Goal: Navigation & Orientation: Find specific page/section

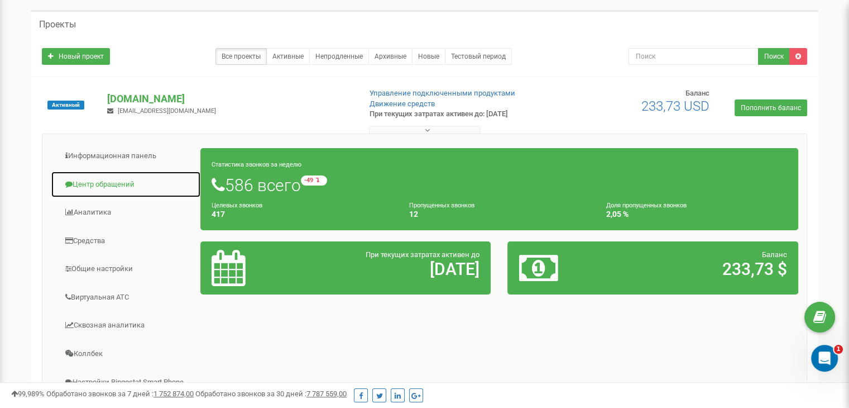
click at [115, 181] on link "Центр обращений" at bounding box center [126, 184] width 150 height 27
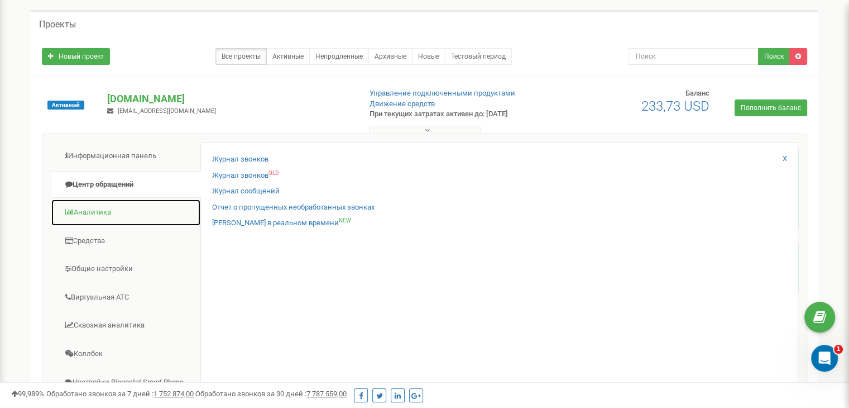
click at [102, 215] on link "Аналитика" at bounding box center [126, 212] width 150 height 27
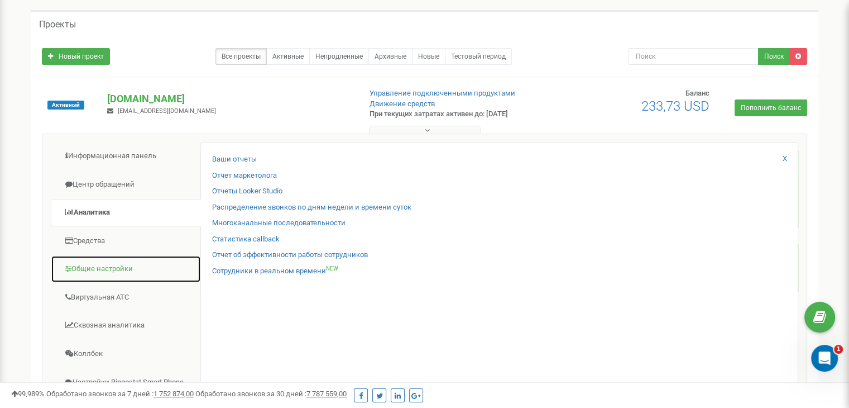
click at [101, 263] on link "Общие настройки" at bounding box center [126, 268] width 150 height 27
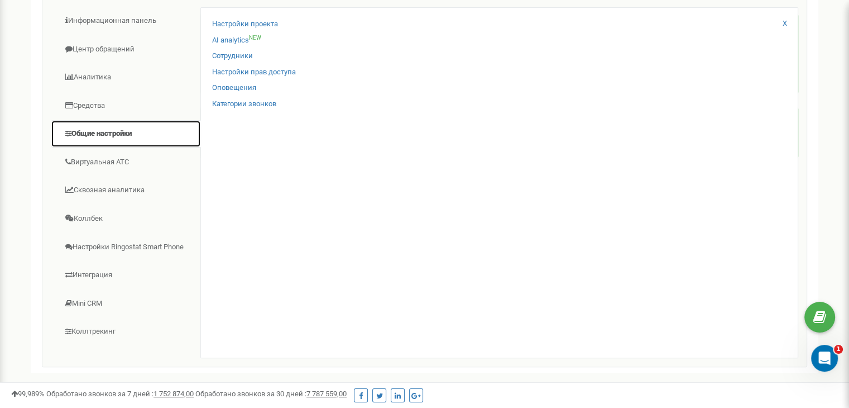
scroll to position [191, 0]
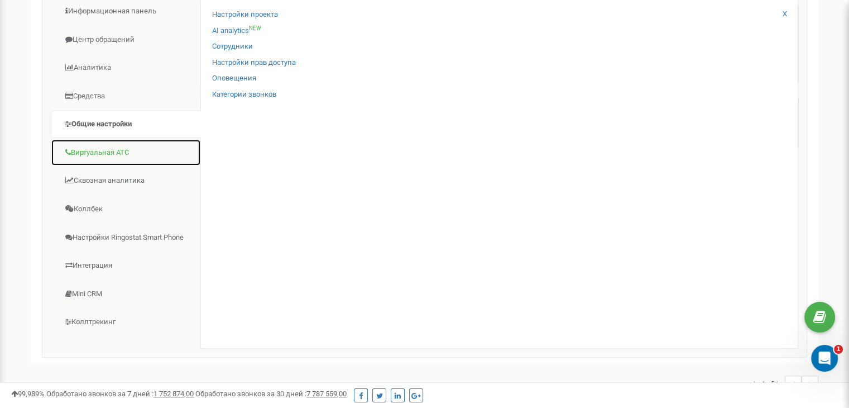
click at [93, 143] on link "Виртуальная АТС" at bounding box center [126, 152] width 150 height 27
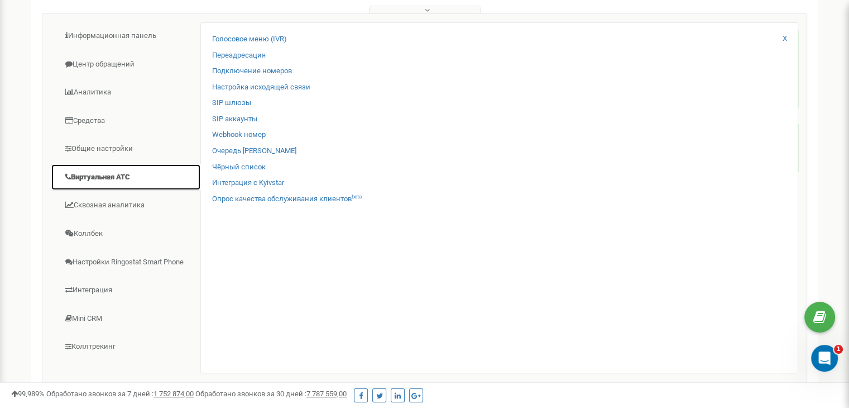
scroll to position [159, 0]
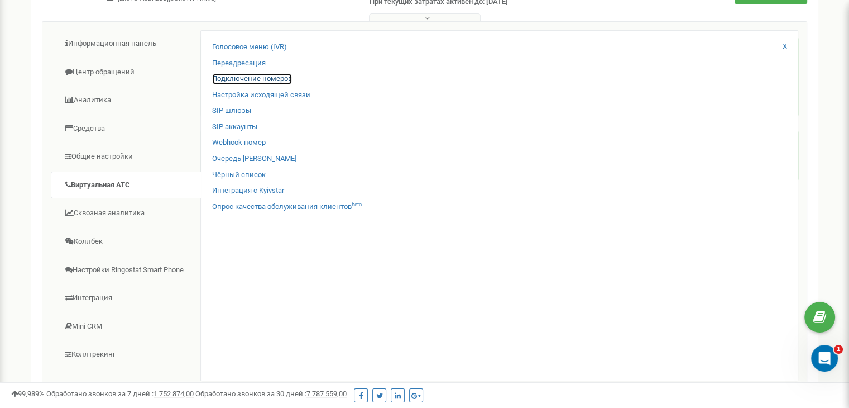
click at [253, 78] on link "Подключение номеров" at bounding box center [252, 79] width 80 height 11
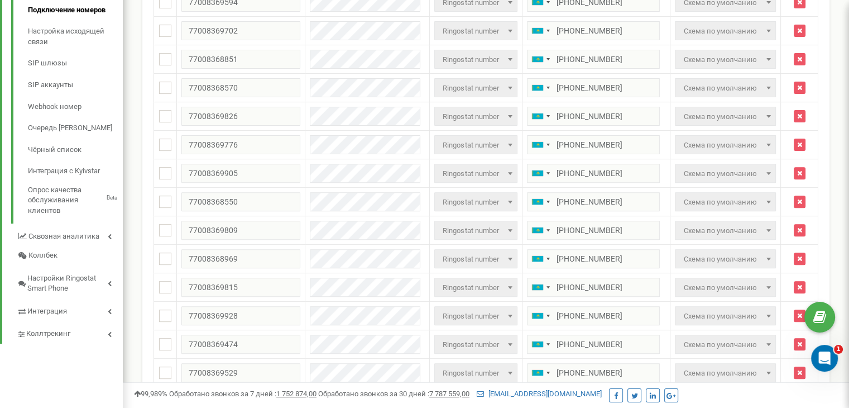
scroll to position [401, 0]
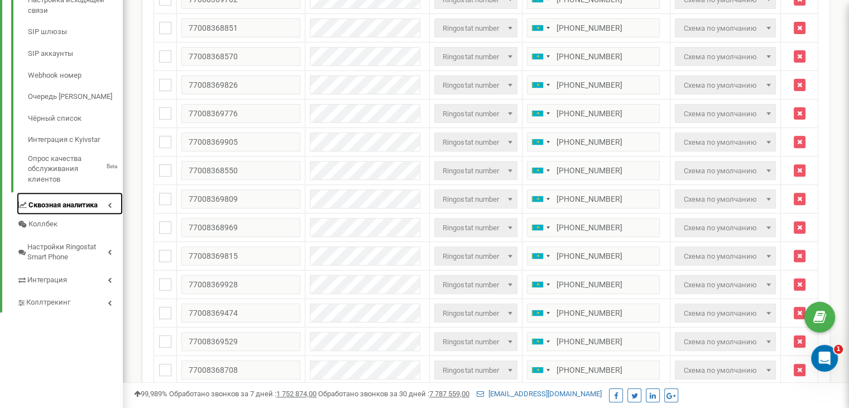
click at [99, 196] on link "Сквозная аналитика" at bounding box center [70, 203] width 106 height 23
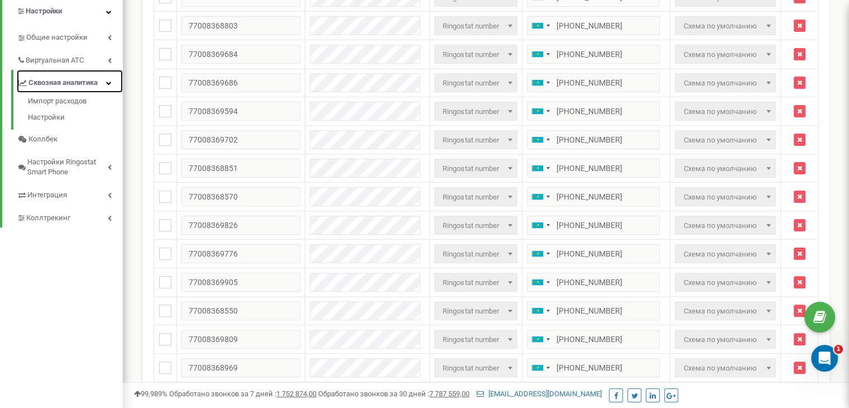
scroll to position [279, 0]
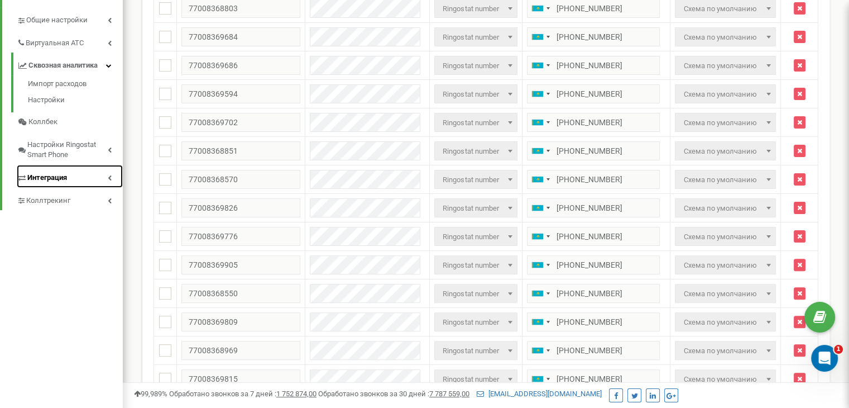
click at [80, 170] on link "Интеграция" at bounding box center [70, 176] width 106 height 23
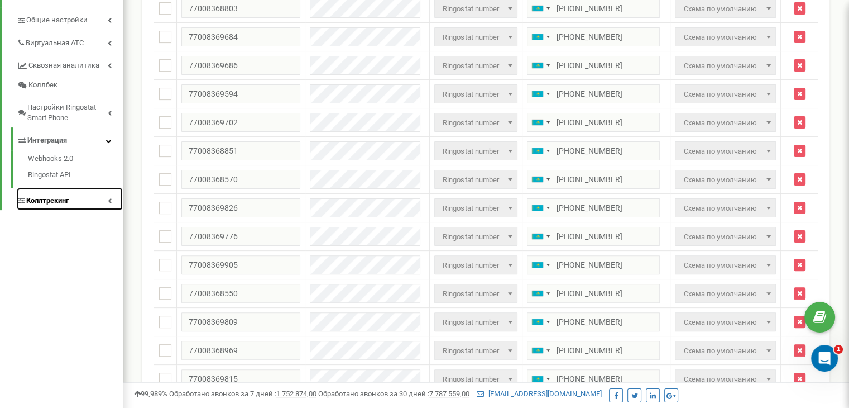
click at [66, 195] on span "Коллтрекинг" at bounding box center [47, 200] width 42 height 11
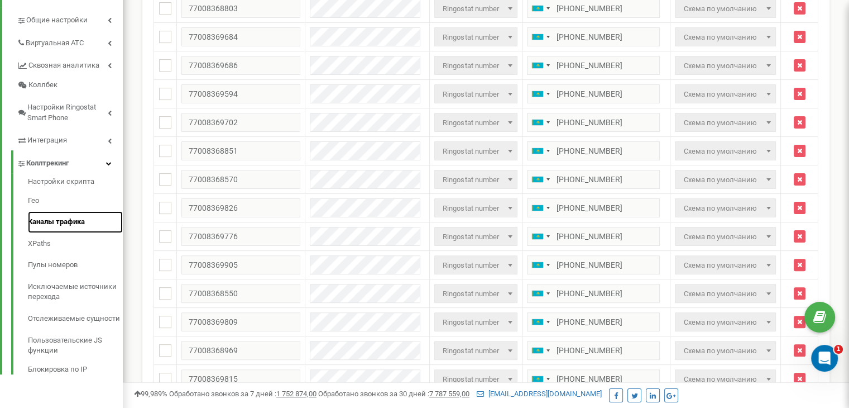
click at [56, 211] on link "Каналы трафика" at bounding box center [75, 222] width 95 height 22
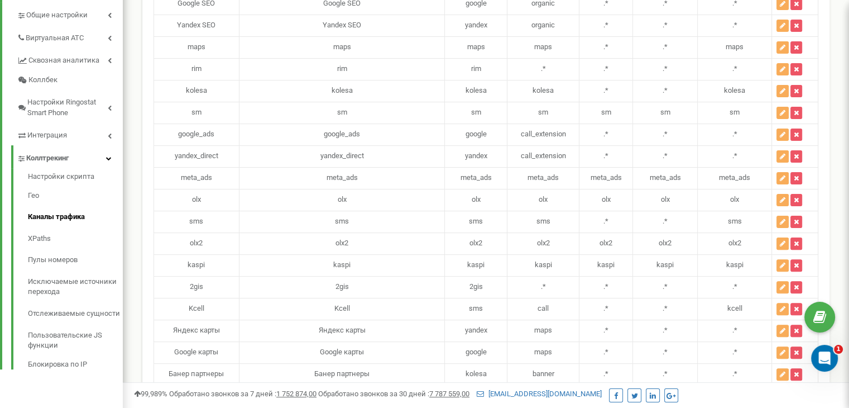
scroll to position [300, 0]
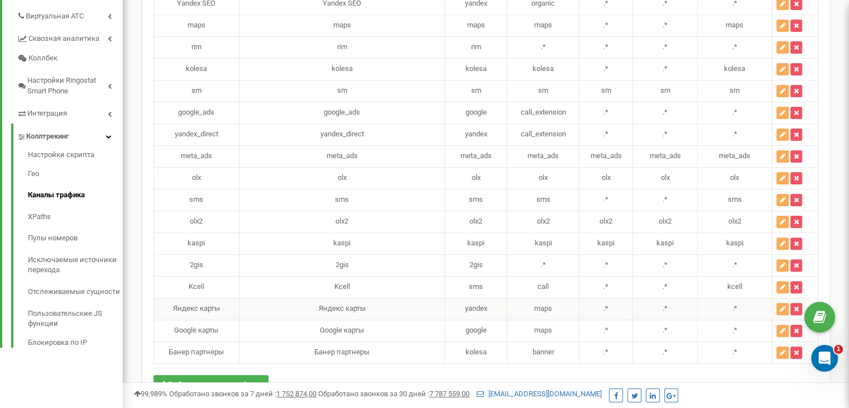
click at [849, 288] on html at bounding box center [424, 69] width 849 height 749
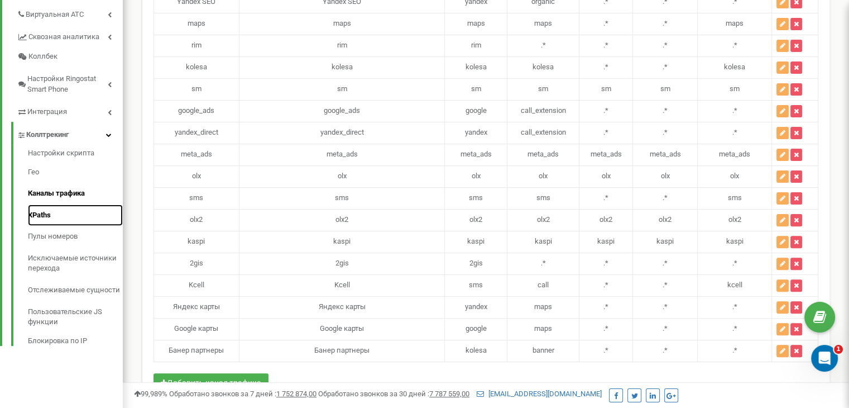
click at [41, 204] on link "XPaths" at bounding box center [75, 215] width 95 height 22
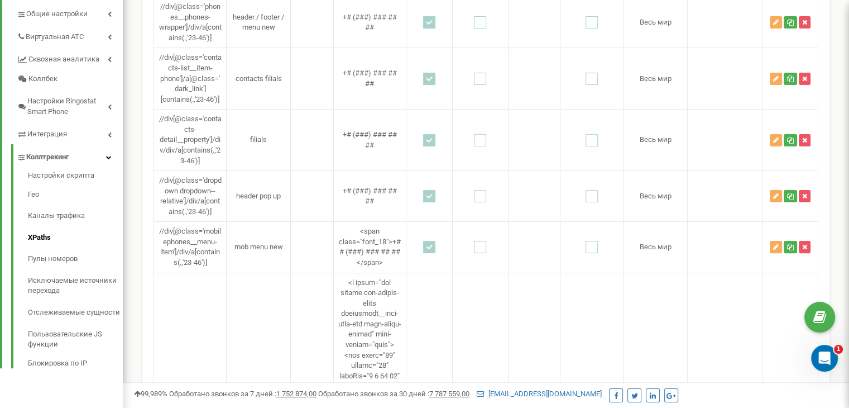
scroll to position [374, 0]
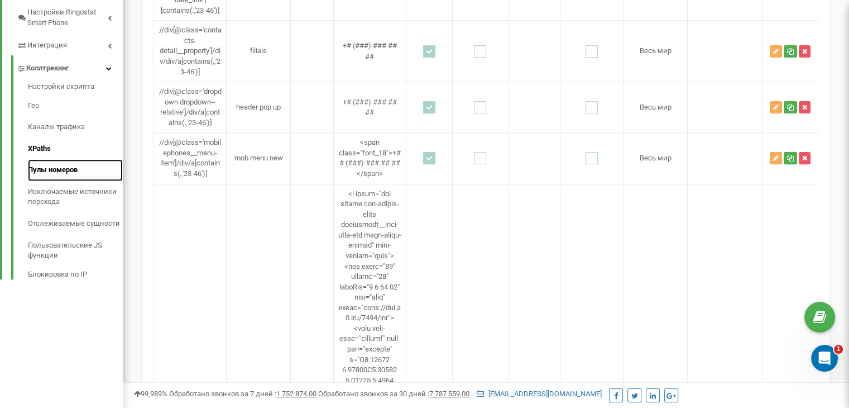
click at [58, 159] on link "Пулы номеров" at bounding box center [75, 170] width 95 height 22
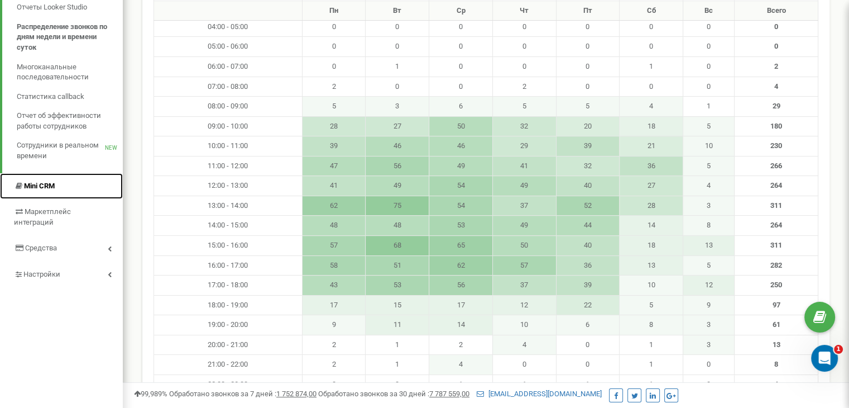
click at [50, 188] on span "Mini CRM" at bounding box center [39, 185] width 31 height 8
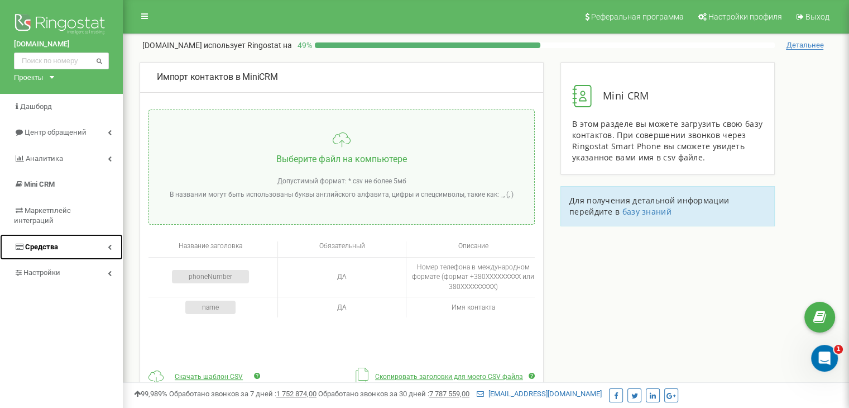
click at [92, 238] on link "Средства" at bounding box center [61, 247] width 123 height 26
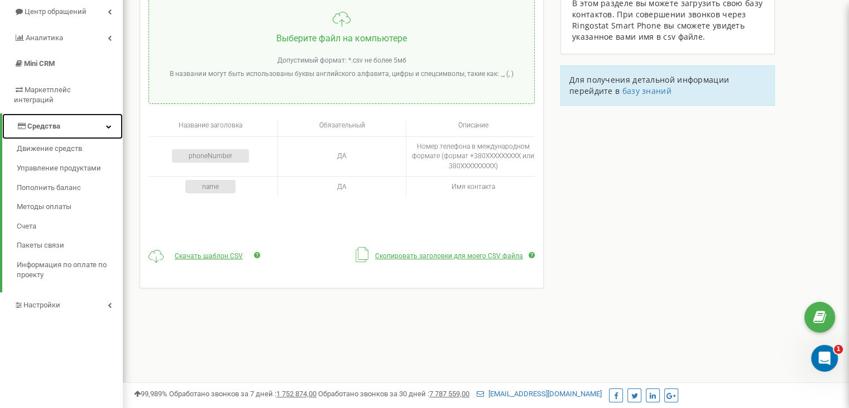
scroll to position [125, 0]
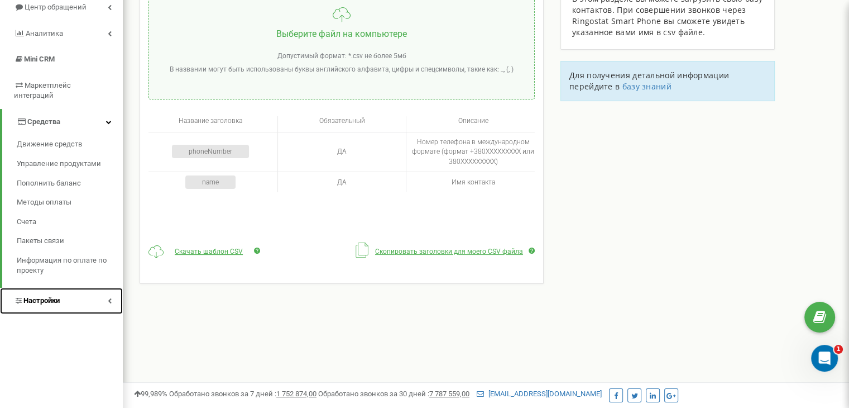
click at [99, 288] on link "Настройки" at bounding box center [61, 301] width 123 height 26
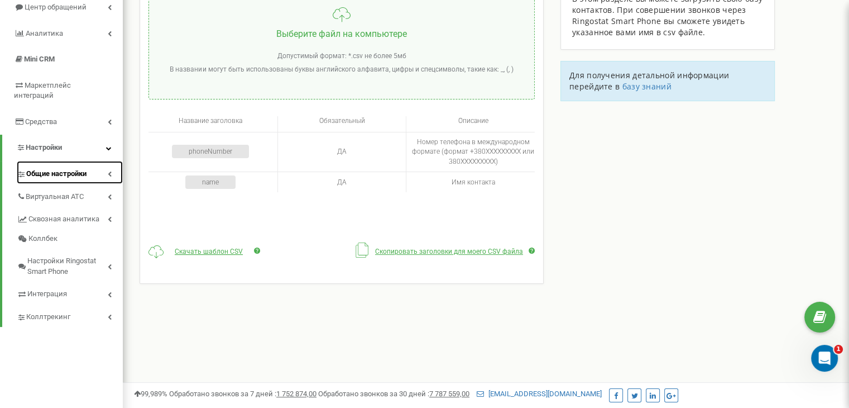
click at [67, 169] on span "Общие настройки" at bounding box center [56, 174] width 60 height 11
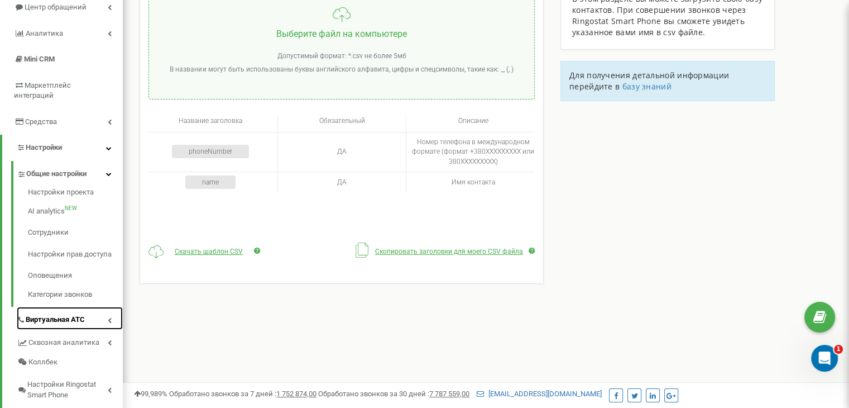
click at [54, 314] on span "Виртуальная АТС" at bounding box center [55, 319] width 59 height 11
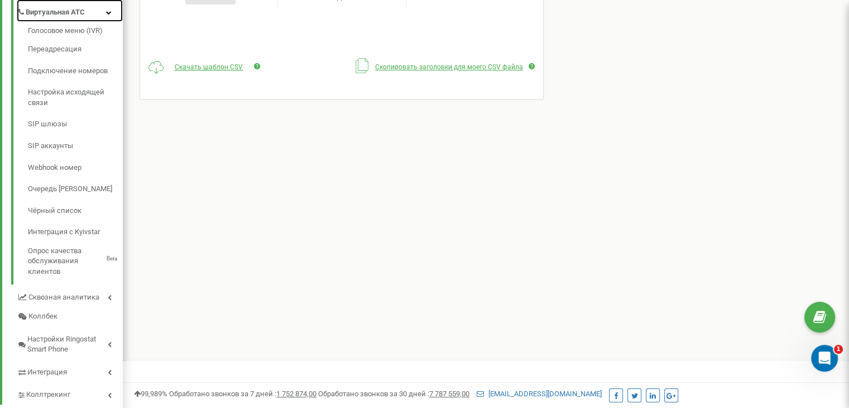
scroll to position [324, 0]
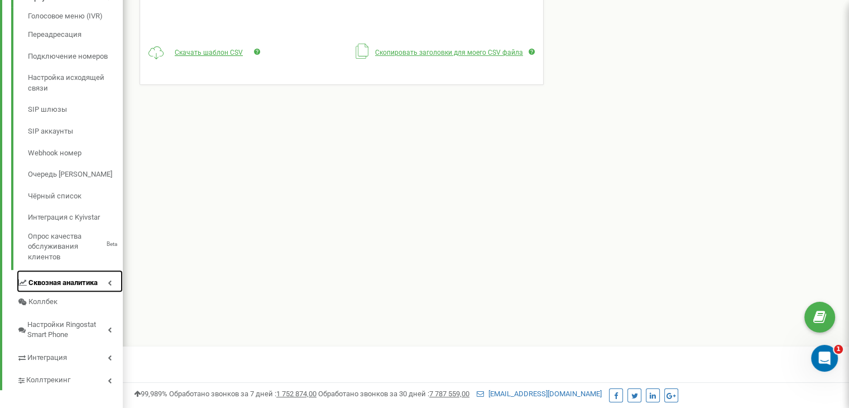
click at [80, 278] on span "Сквозная аналитика" at bounding box center [62, 283] width 69 height 11
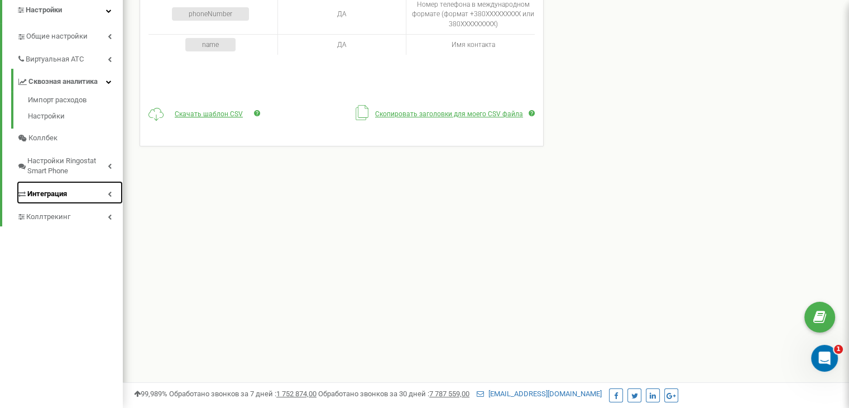
click at [73, 181] on link "Интеграция" at bounding box center [70, 192] width 106 height 23
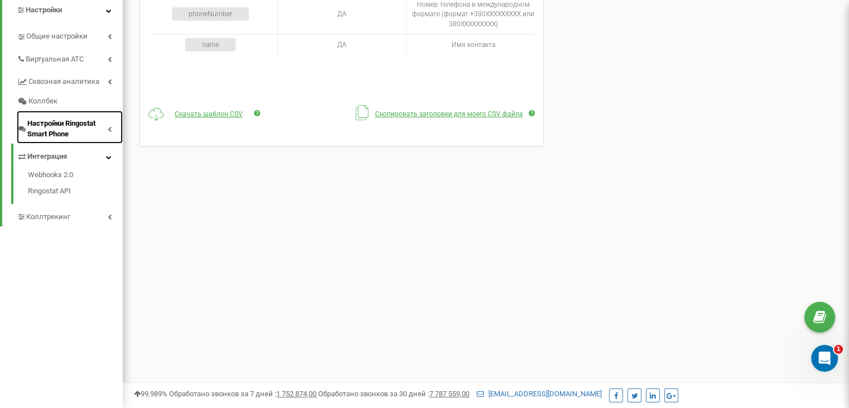
click at [92, 121] on span "Настройки Ringostat Smart Phone" at bounding box center [67, 128] width 80 height 21
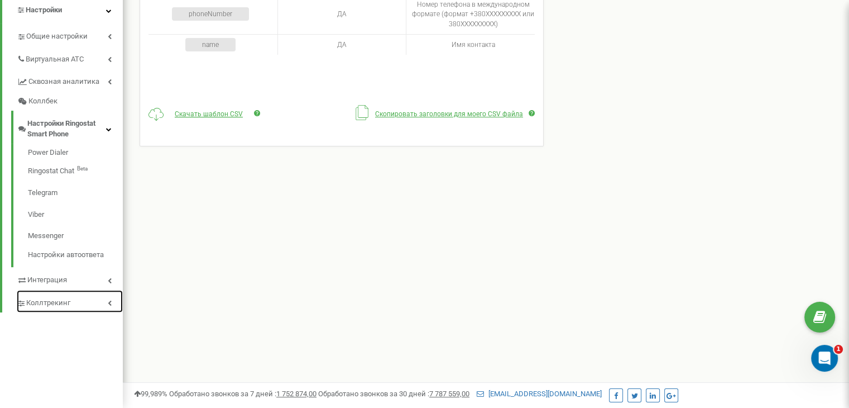
click at [68, 298] on span "Коллтрекинг" at bounding box center [48, 303] width 44 height 11
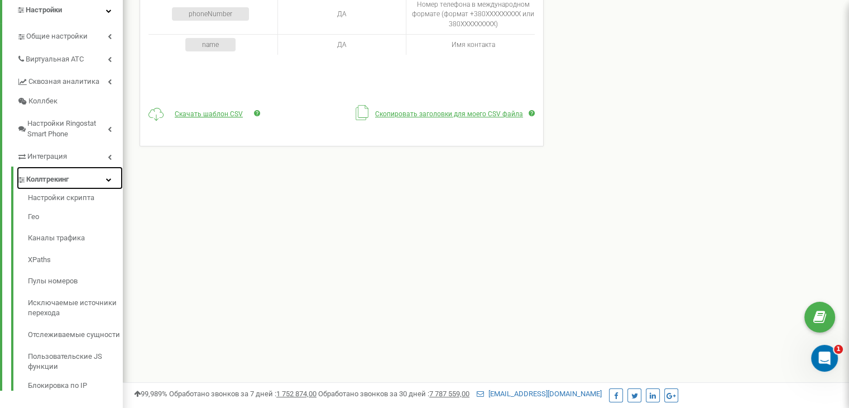
scroll to position [263, 0]
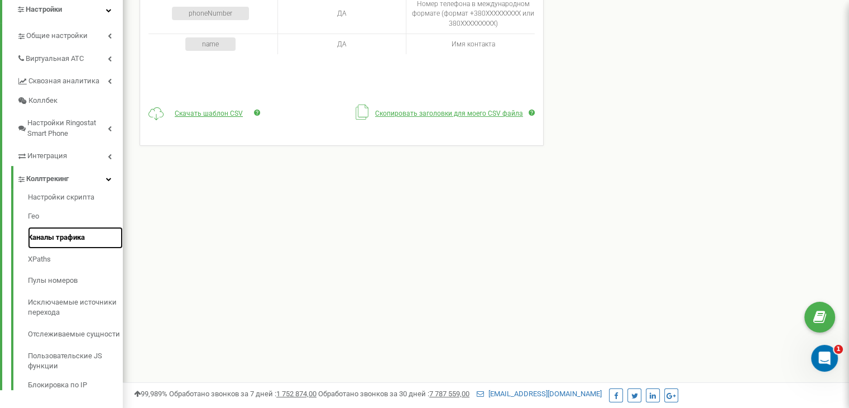
click at [51, 227] on link "Каналы трафика" at bounding box center [75, 238] width 95 height 22
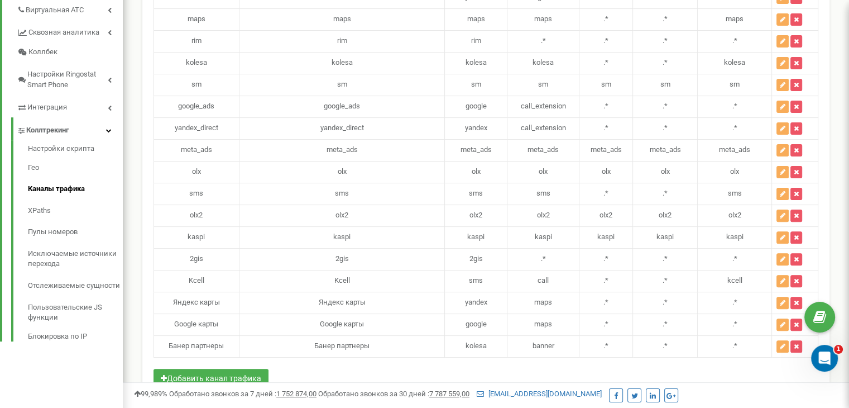
scroll to position [333, 0]
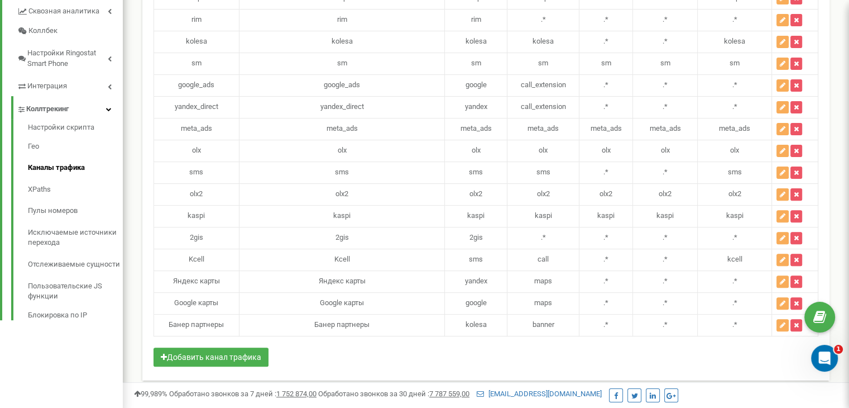
click at [849, 326] on html at bounding box center [424, 41] width 849 height 749
click at [61, 229] on link "Исключаемые источники перехода" at bounding box center [75, 238] width 95 height 32
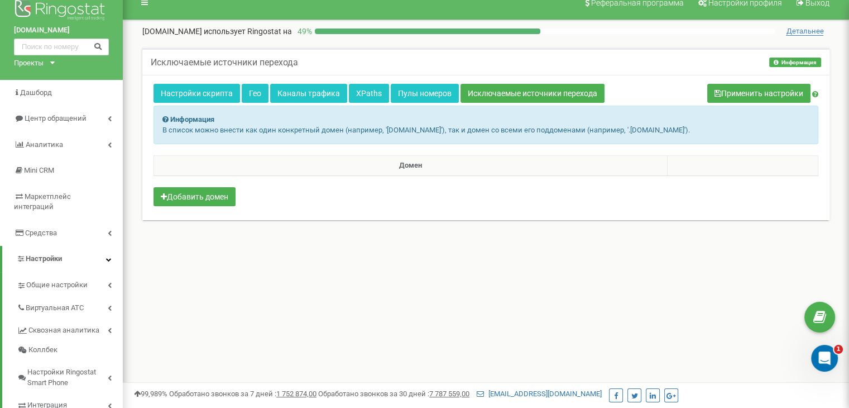
scroll to position [6, 0]
